Goal: Information Seeking & Learning: Find specific fact

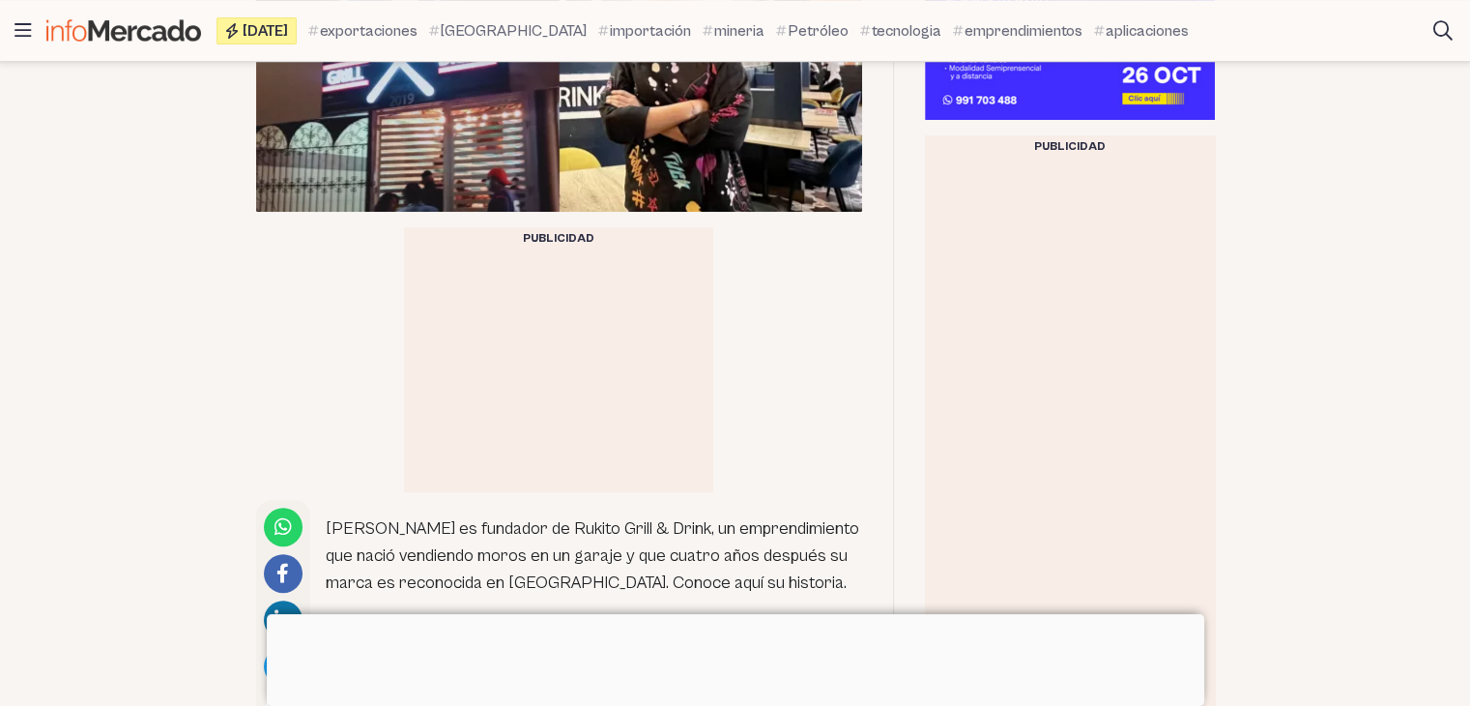
scroll to position [784, 0]
click at [749, 614] on div at bounding box center [736, 614] width 938 height 0
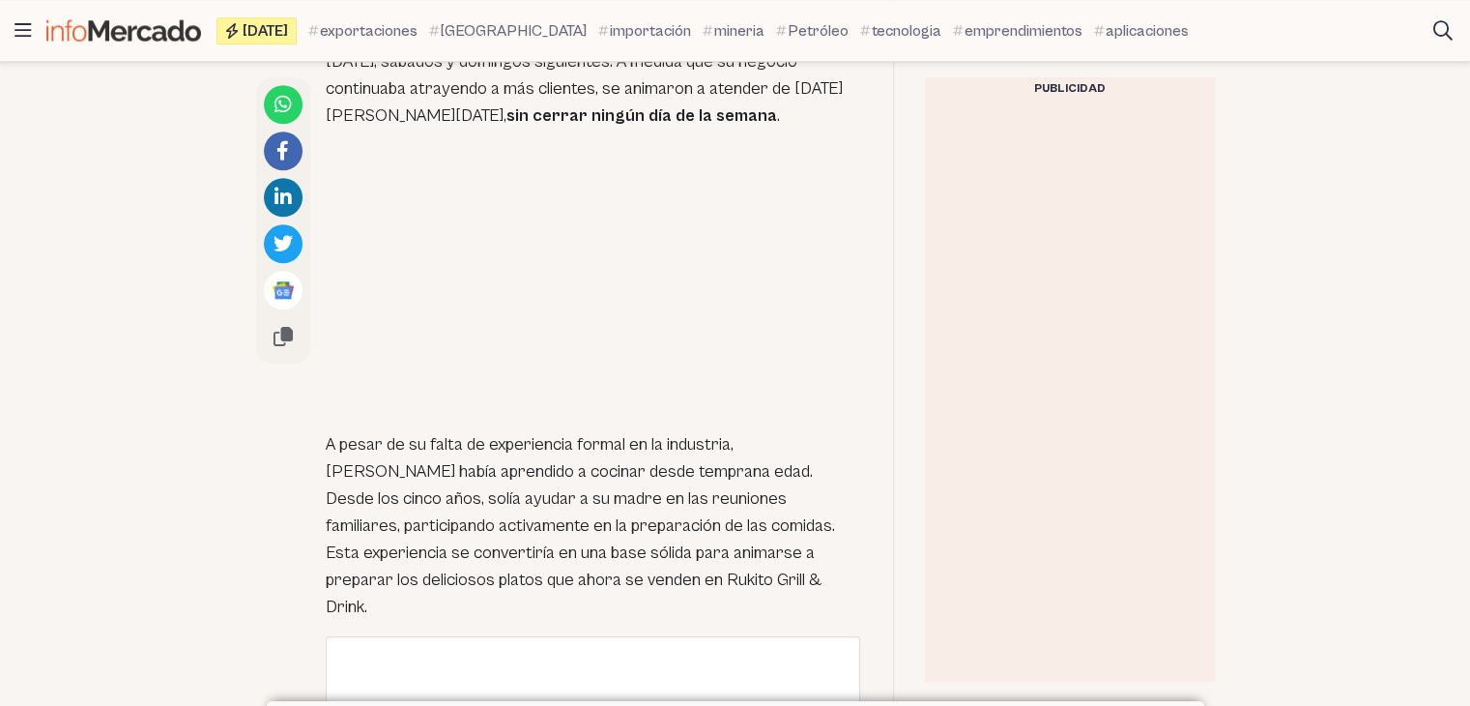
scroll to position [1771, 0]
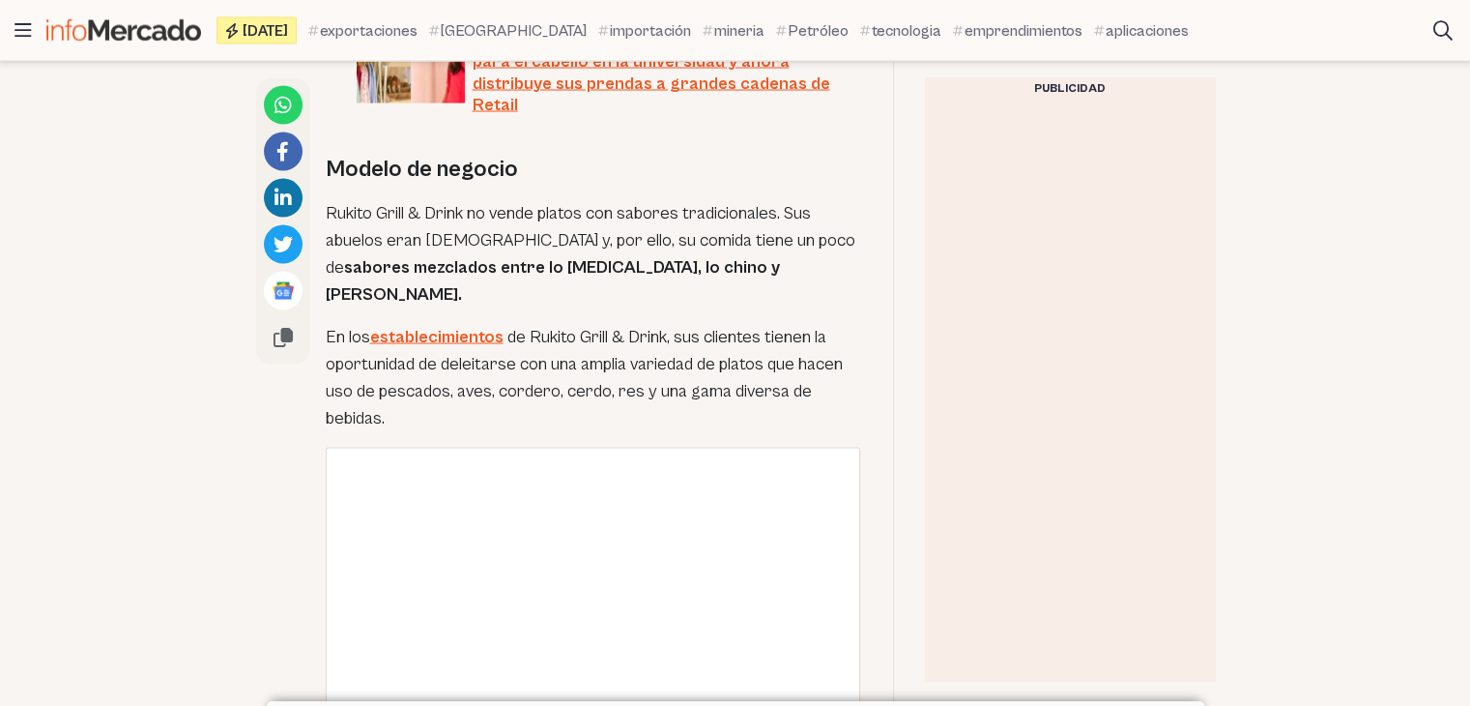
scroll to position [3775, 0]
drag, startPoint x: 326, startPoint y: 138, endPoint x: 465, endPoint y: 147, distance: 139.5
click at [465, 201] on p "Rukito Grill & Drink no vende platos con sabores tradicionales. Sus abuelos era…" at bounding box center [594, 255] width 536 height 108
copy p "Rukito Grill & Drink"
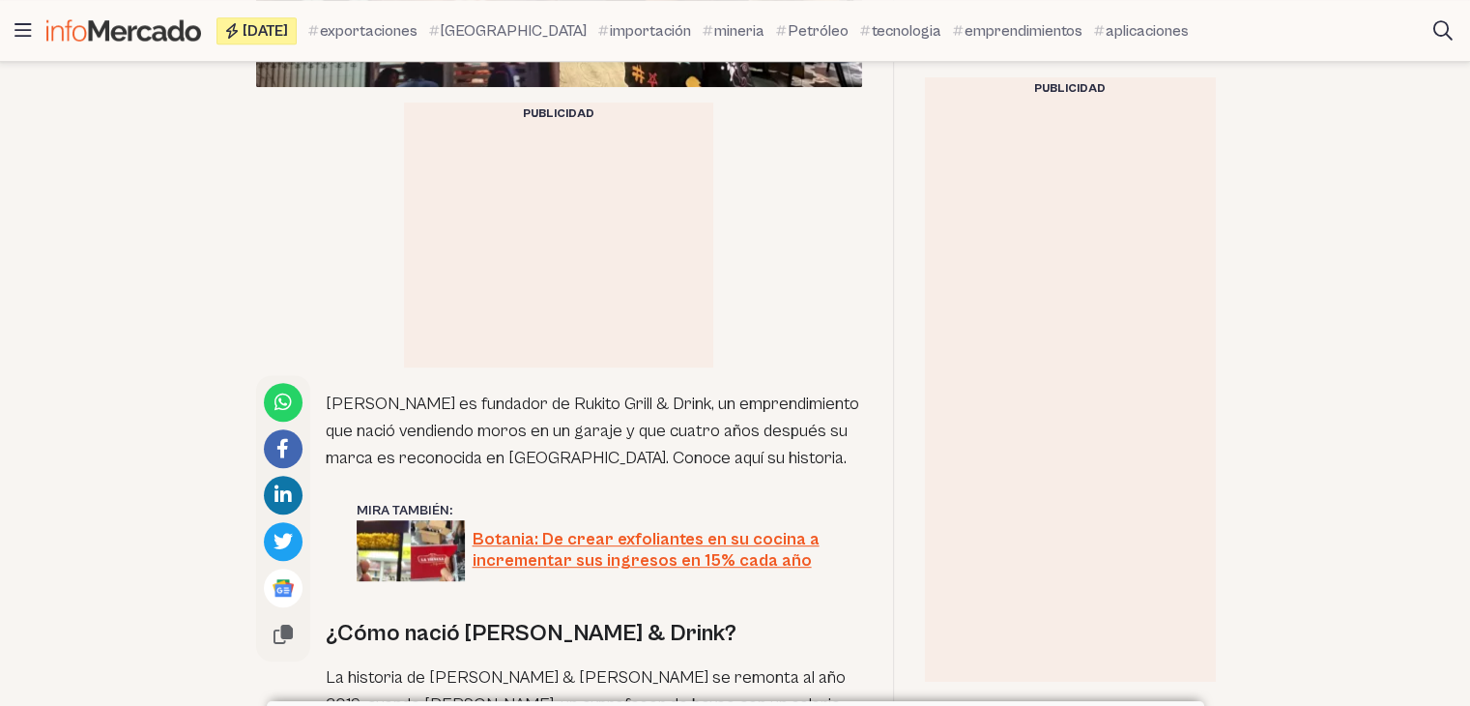
scroll to position [903, 0]
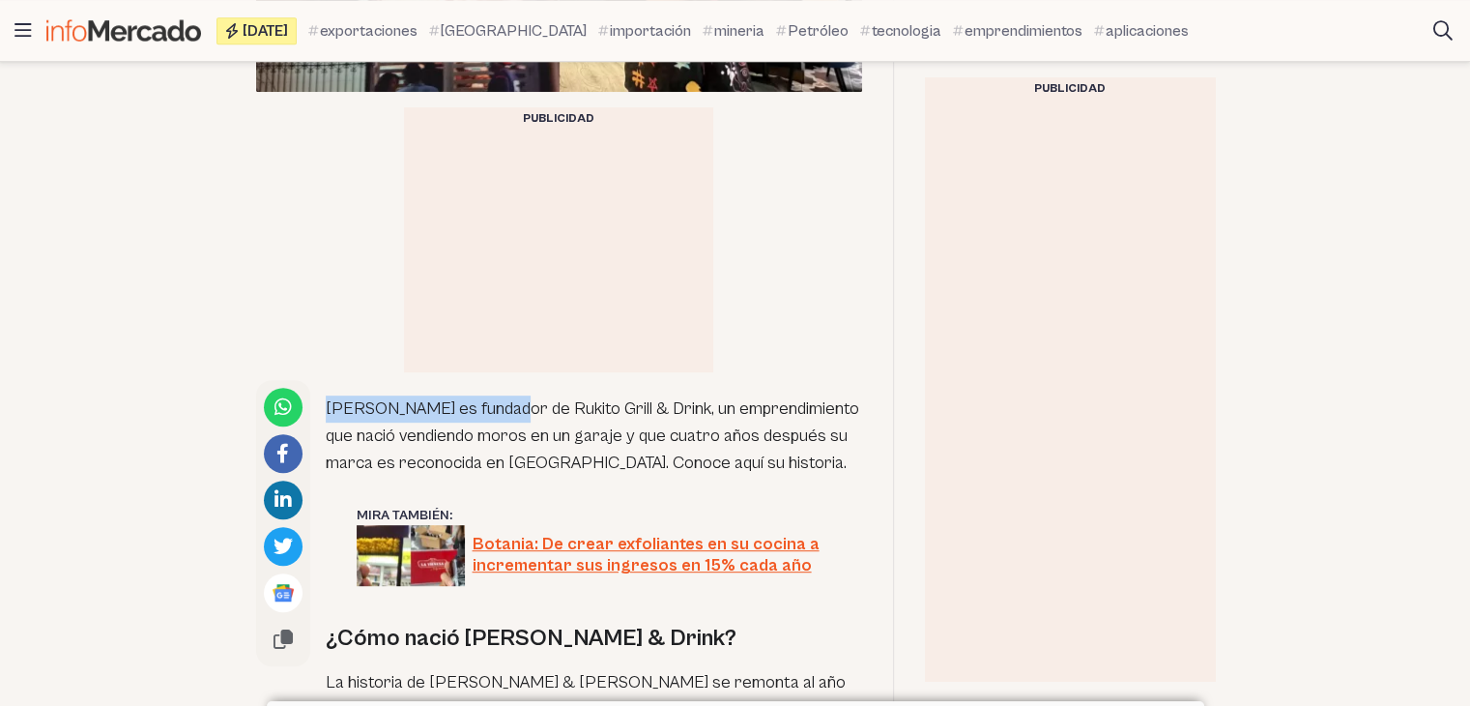
drag, startPoint x: 325, startPoint y: 361, endPoint x: 500, endPoint y: 364, distance: 175.0
click at [500, 395] on p "[PERSON_NAME] es fundador de Rukito Grill & Drink, un emprendimiento que nació …" at bounding box center [594, 435] width 536 height 81
copy p "[PERSON_NAME]"
